Goal: Transaction & Acquisition: Book appointment/travel/reservation

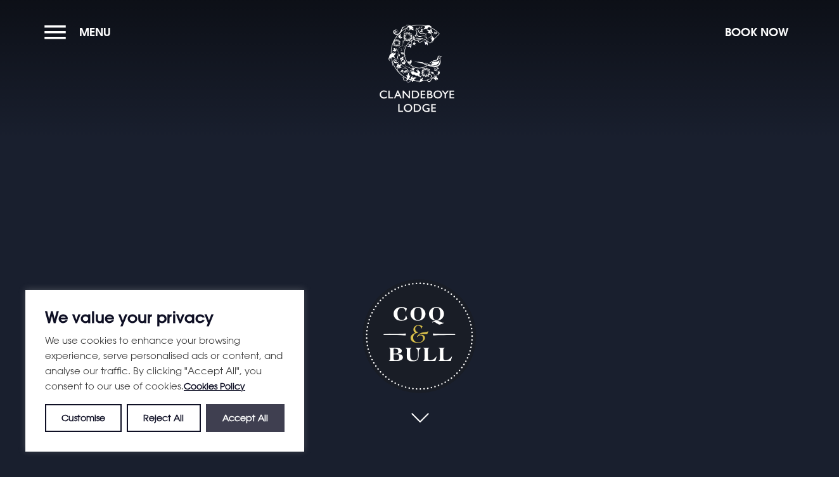
click at [273, 426] on button "Accept All" at bounding box center [245, 418] width 79 height 28
checkbox input "true"
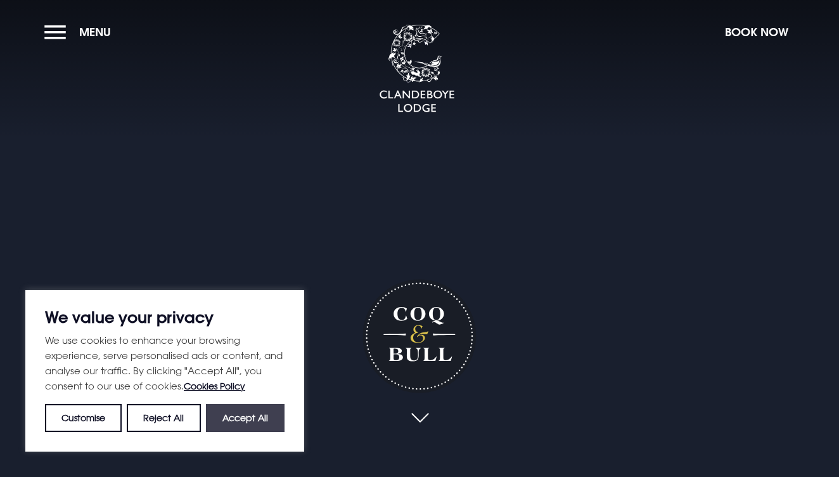
checkbox input "true"
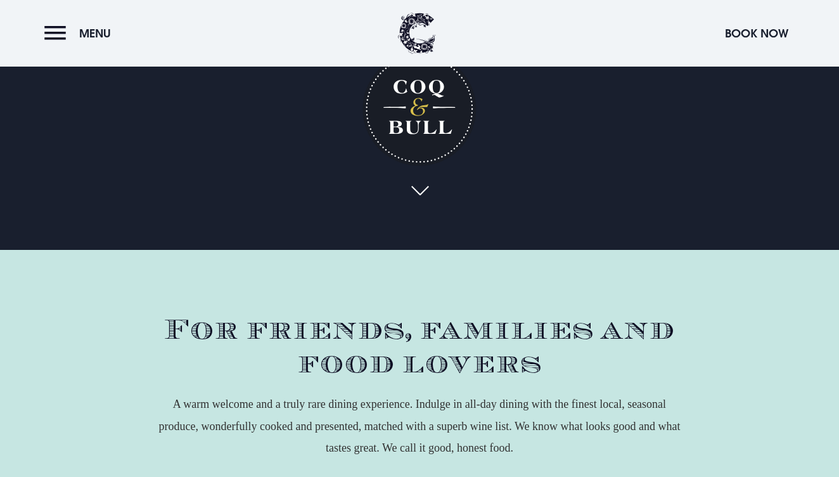
scroll to position [233, 0]
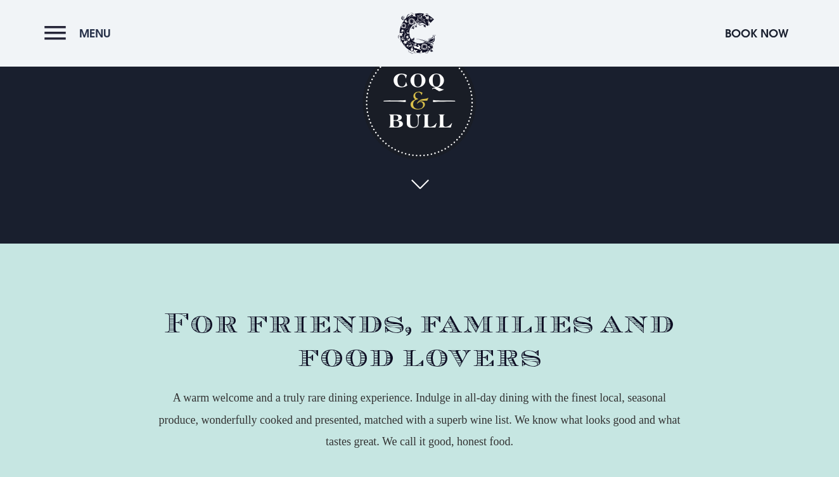
click at [101, 33] on span "Menu" at bounding box center [95, 33] width 32 height 15
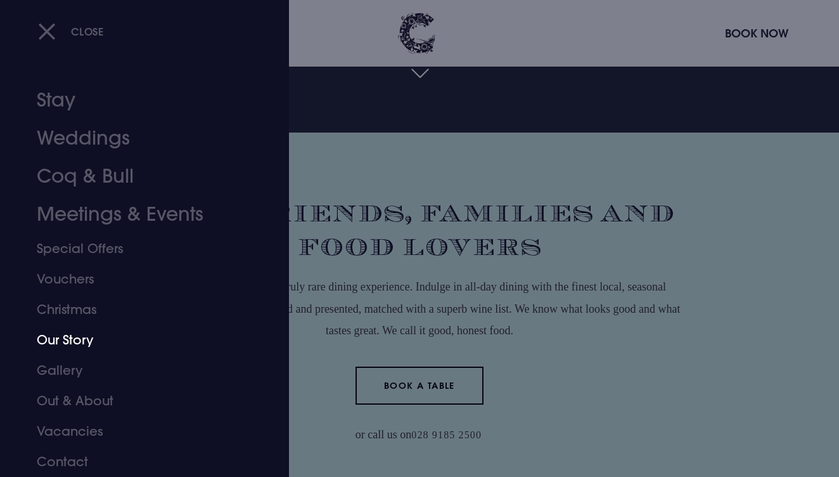
scroll to position [344, 0]
click at [58, 177] on link "Coq & Bull" at bounding box center [136, 176] width 198 height 38
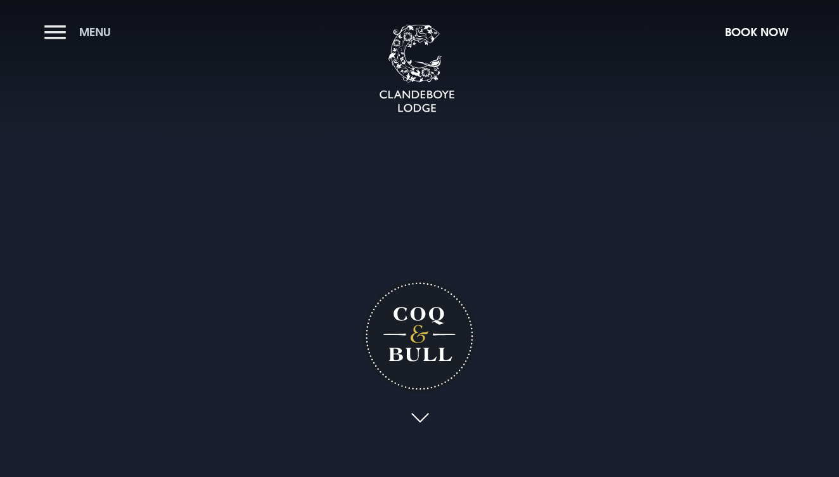
click at [107, 30] on span "Menu" at bounding box center [95, 32] width 32 height 15
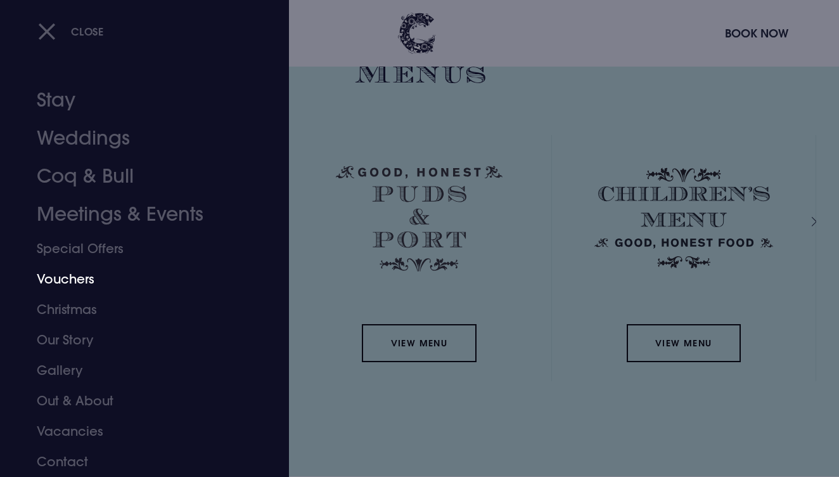
scroll to position [1822, 0]
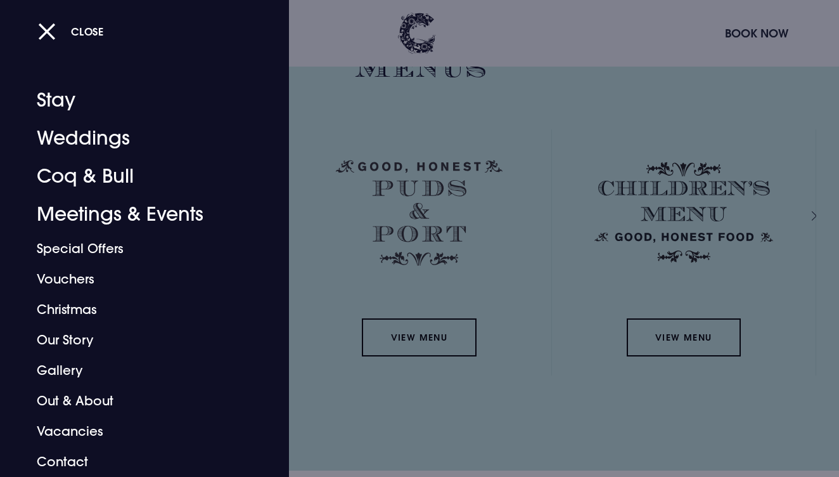
click at [411, 339] on div at bounding box center [419, 238] width 839 height 477
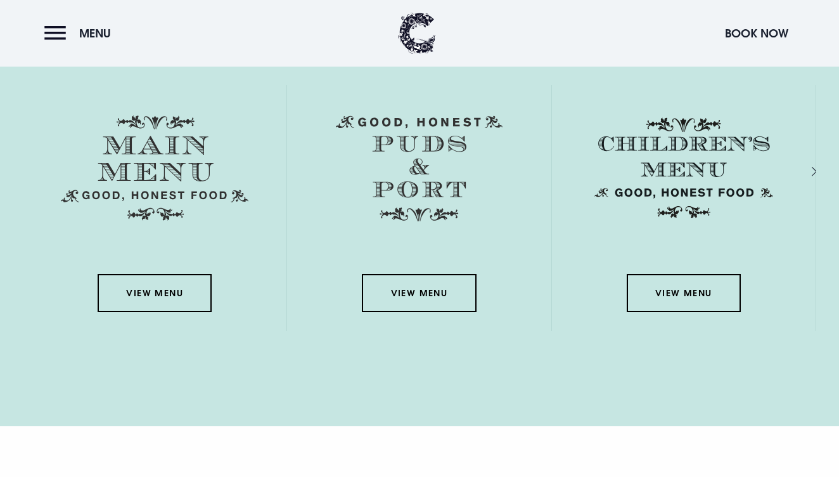
scroll to position [1862, 0]
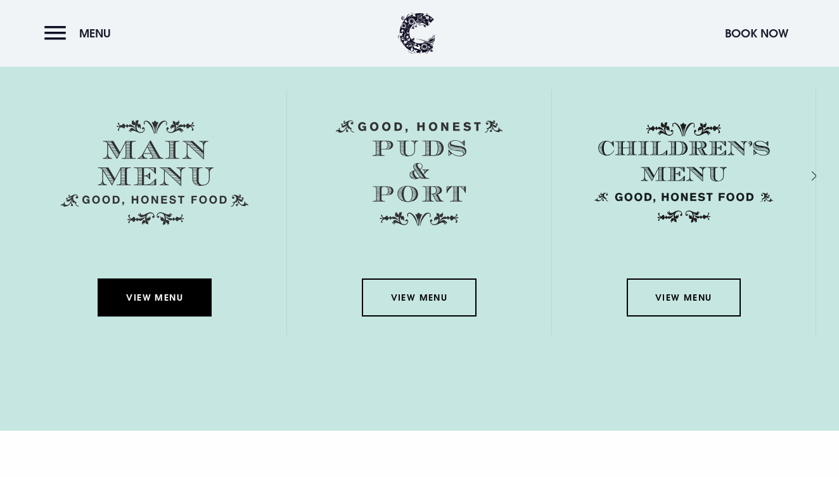
click at [172, 296] on link "View Menu" at bounding box center [155, 297] width 114 height 38
click at [165, 297] on link "View Menu" at bounding box center [155, 297] width 114 height 38
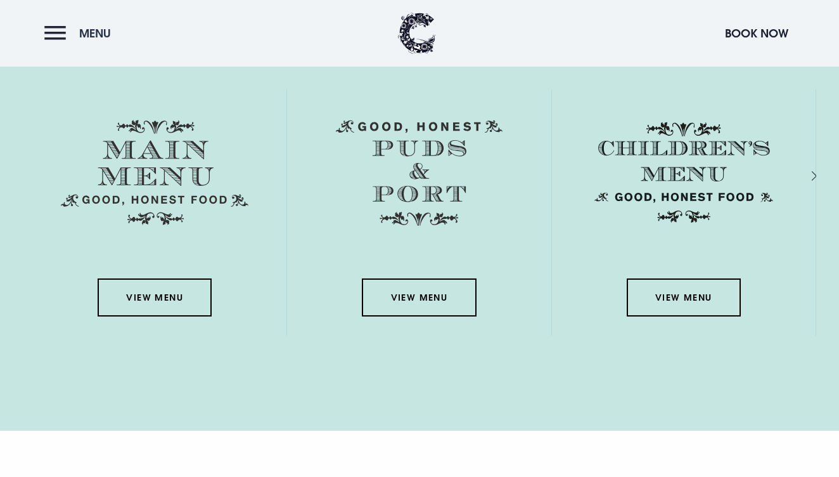
click at [48, 29] on button "Menu" at bounding box center [80, 33] width 73 height 27
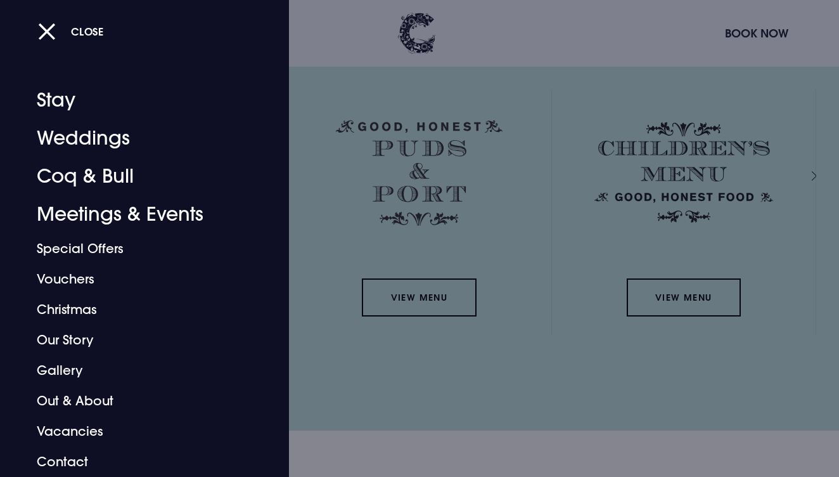
click at [505, 46] on div at bounding box center [419, 238] width 839 height 477
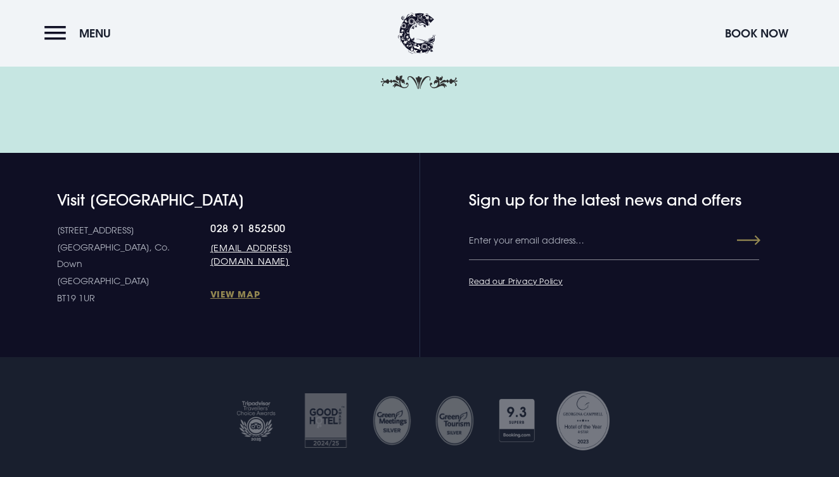
scroll to position [3930, 0]
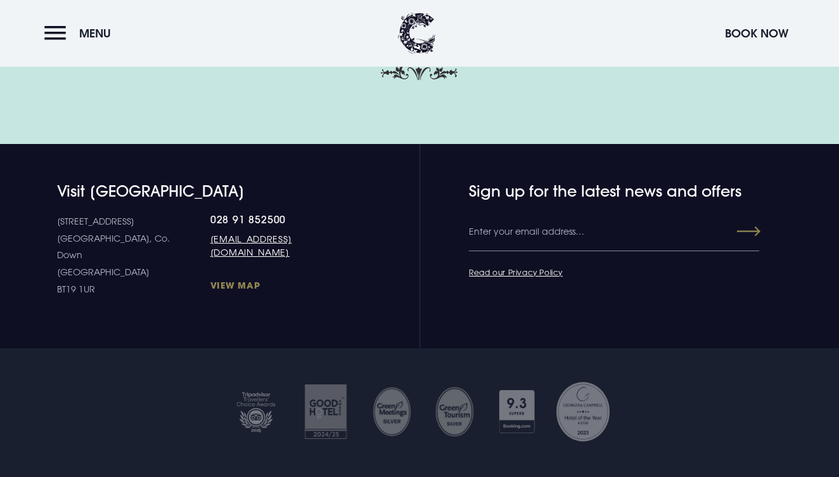
click at [210, 279] on link "View Map" at bounding box center [275, 285] width 131 height 12
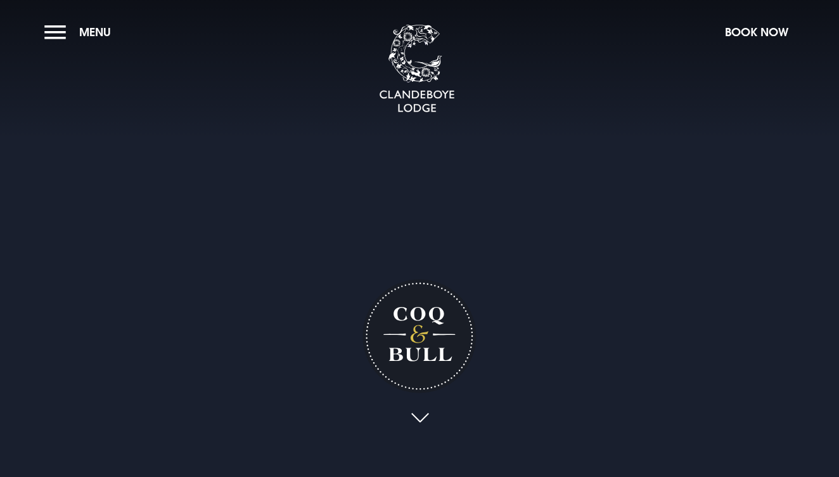
scroll to position [0, 0]
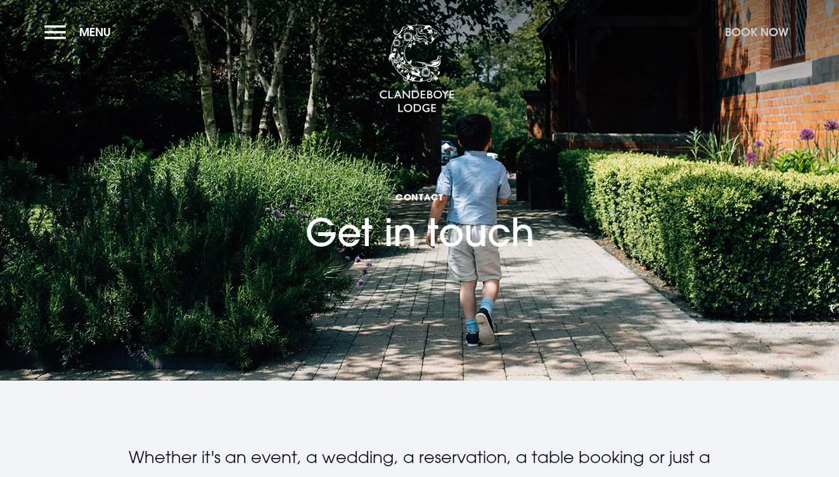
click at [763, 34] on button "Book Now" at bounding box center [757, 31] width 76 height 27
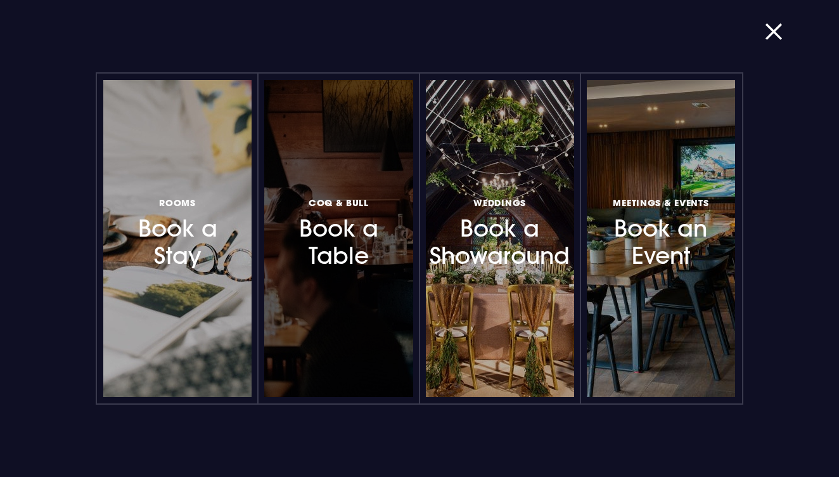
click at [356, 240] on h3 "Coq & Bull Book a Table" at bounding box center [338, 231] width 97 height 75
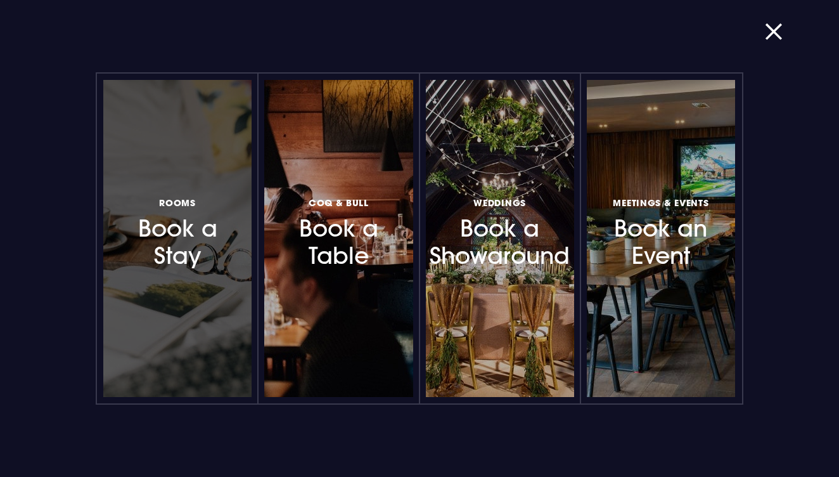
click at [162, 214] on h3 "Rooms Book a Stay" at bounding box center [177, 231] width 97 height 75
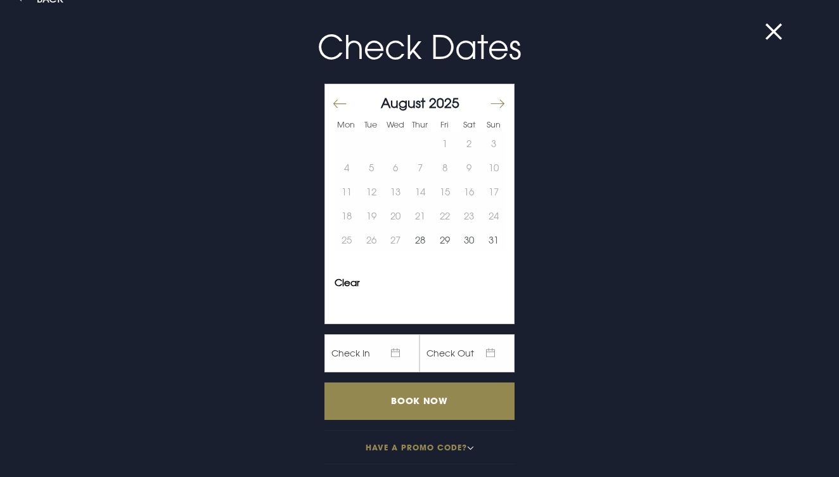
scroll to position [22, 0]
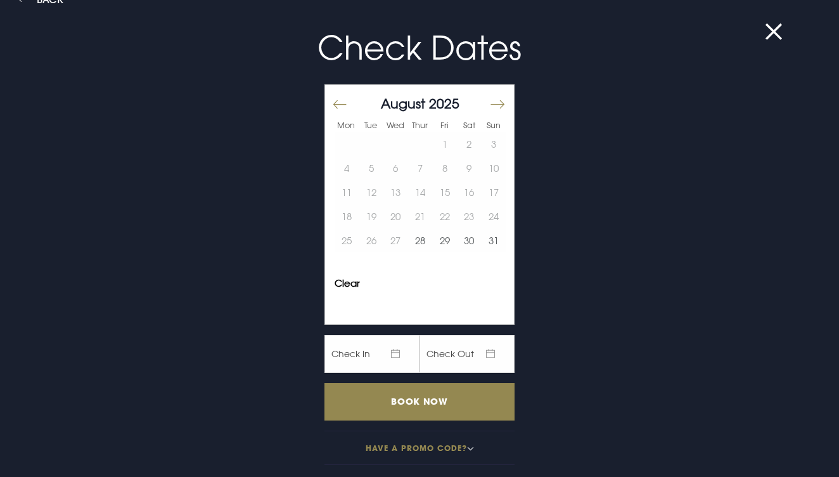
click at [491, 105] on button "Move forward to switch to the next month." at bounding box center [496, 104] width 15 height 27
